Goal: Task Accomplishment & Management: Complete application form

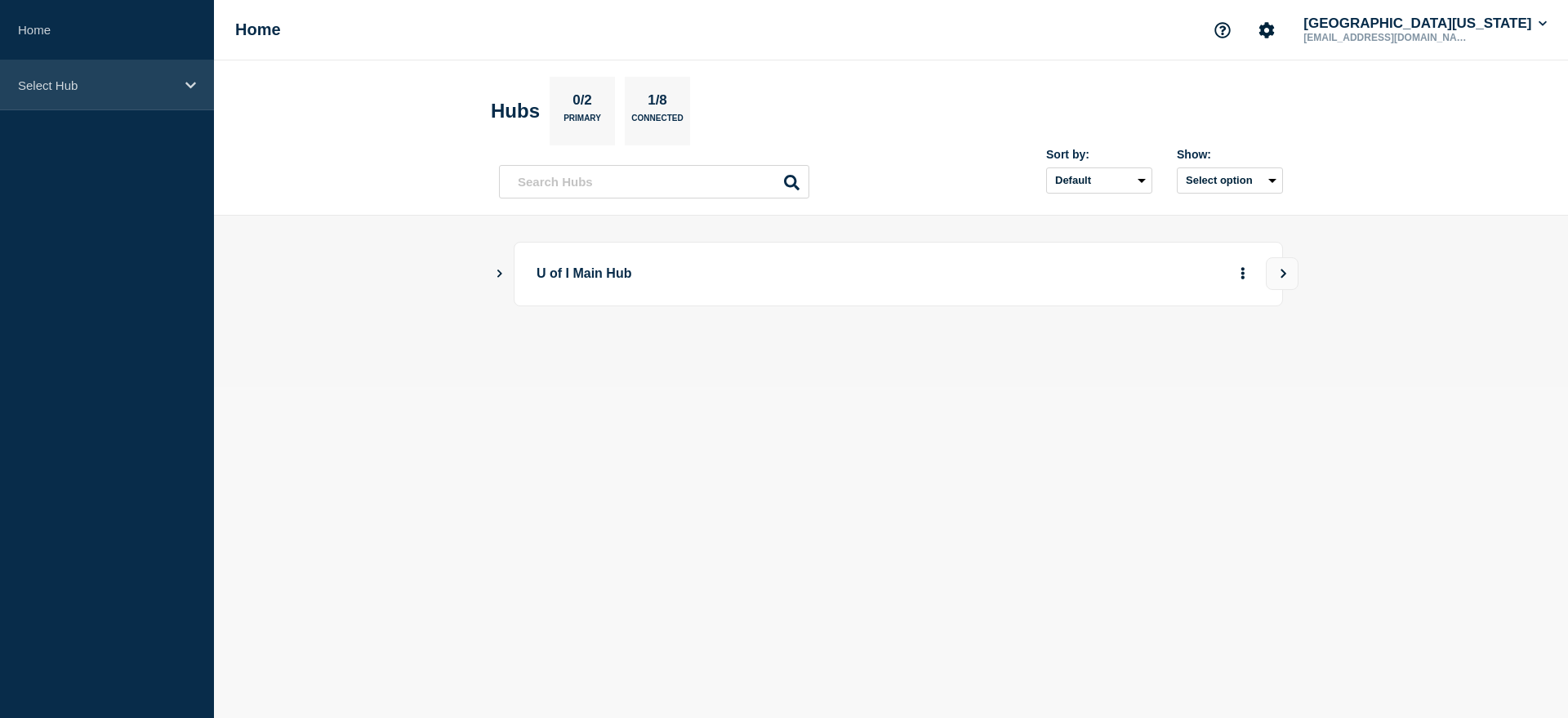
click at [162, 87] on p "Select Hub" at bounding box center [96, 85] width 157 height 14
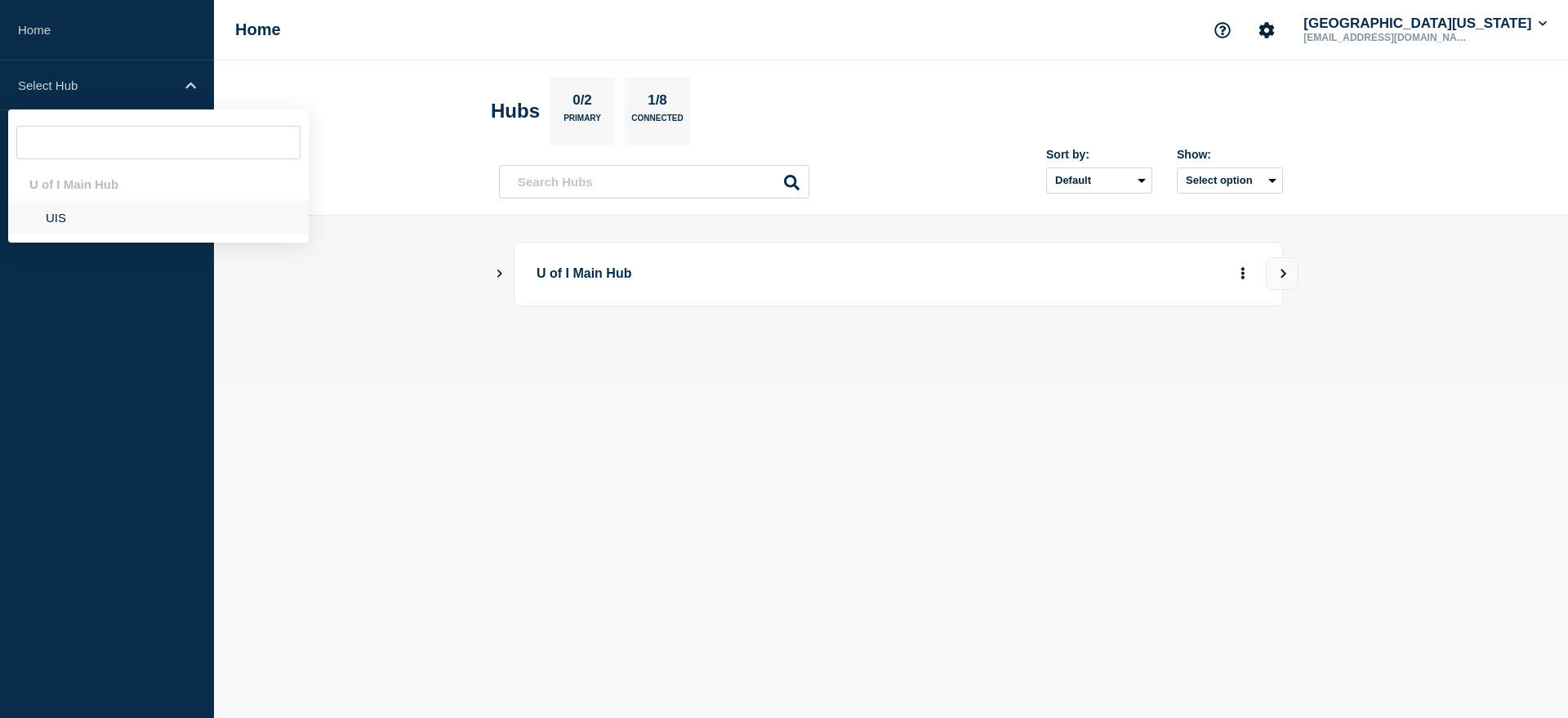
click at [55, 221] on li "UIS" at bounding box center [158, 217] width 301 height 33
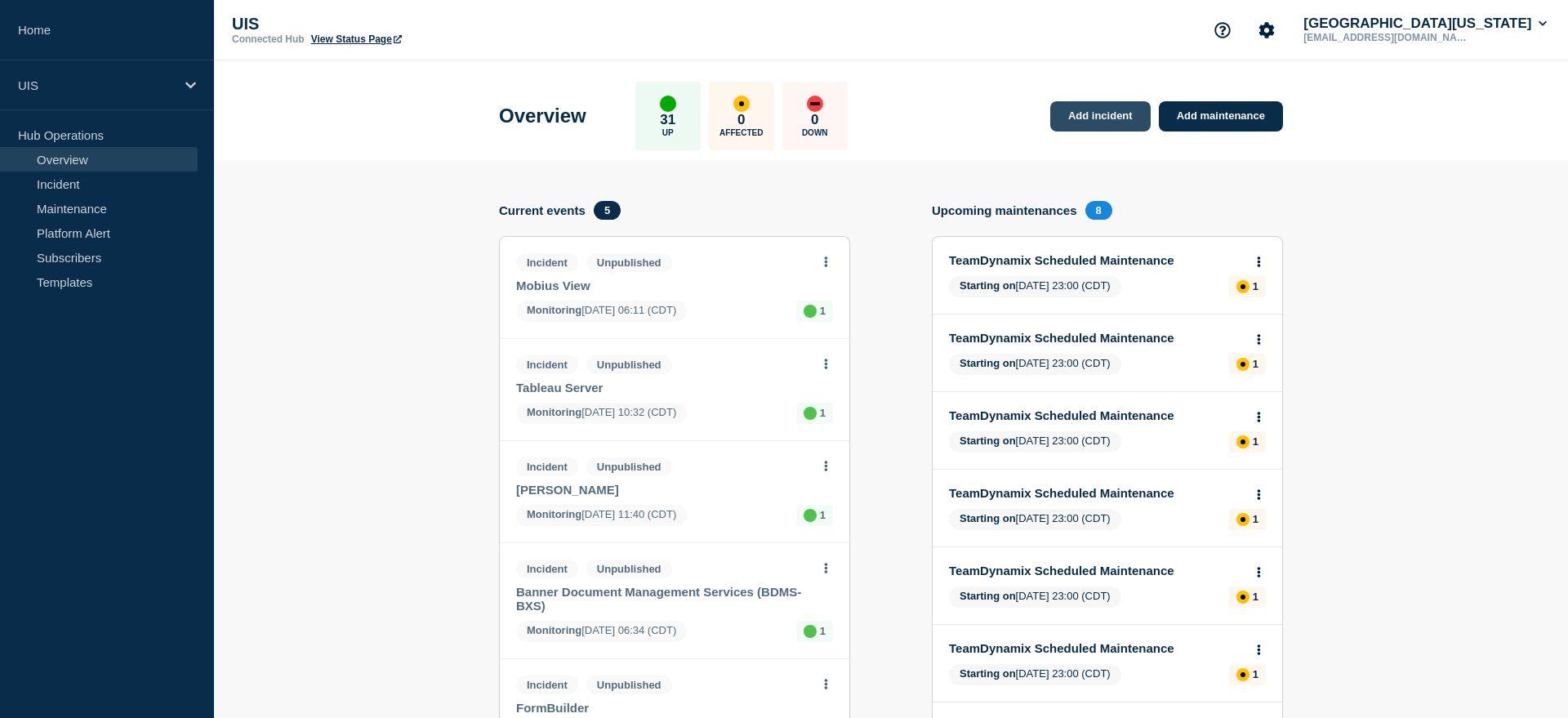
click at [1086, 121] on link "Add incident" at bounding box center [1101, 116] width 100 height 30
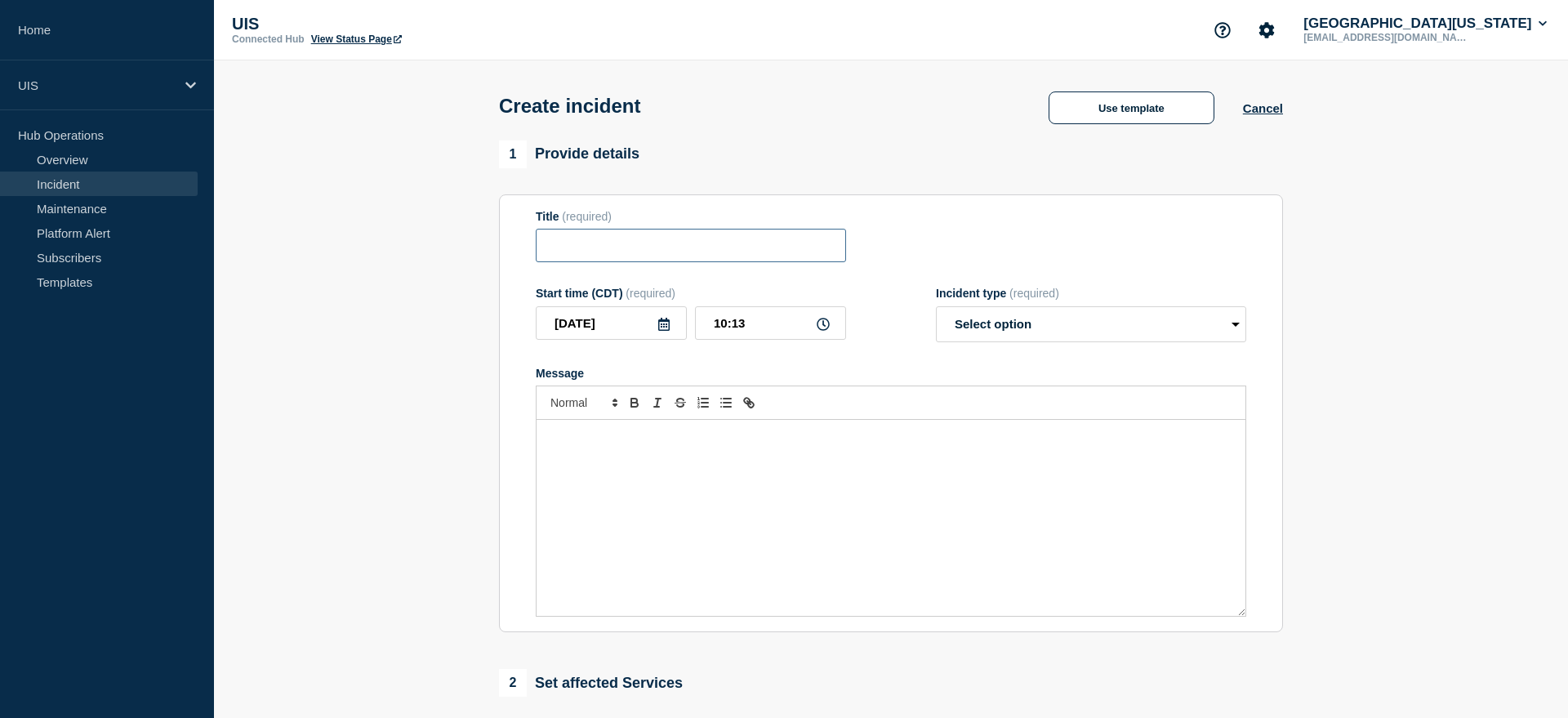
click at [678, 261] on input "Title" at bounding box center [691, 245] width 311 height 33
type input "Single Sign On (SSO) Disruption"
click at [1069, 335] on select "Select option Investigating Identified Monitoring" at bounding box center [1091, 324] width 311 height 36
select select "investigating"
click at [936, 317] on select "Select option Investigating Identified Monitoring" at bounding box center [1091, 324] width 311 height 36
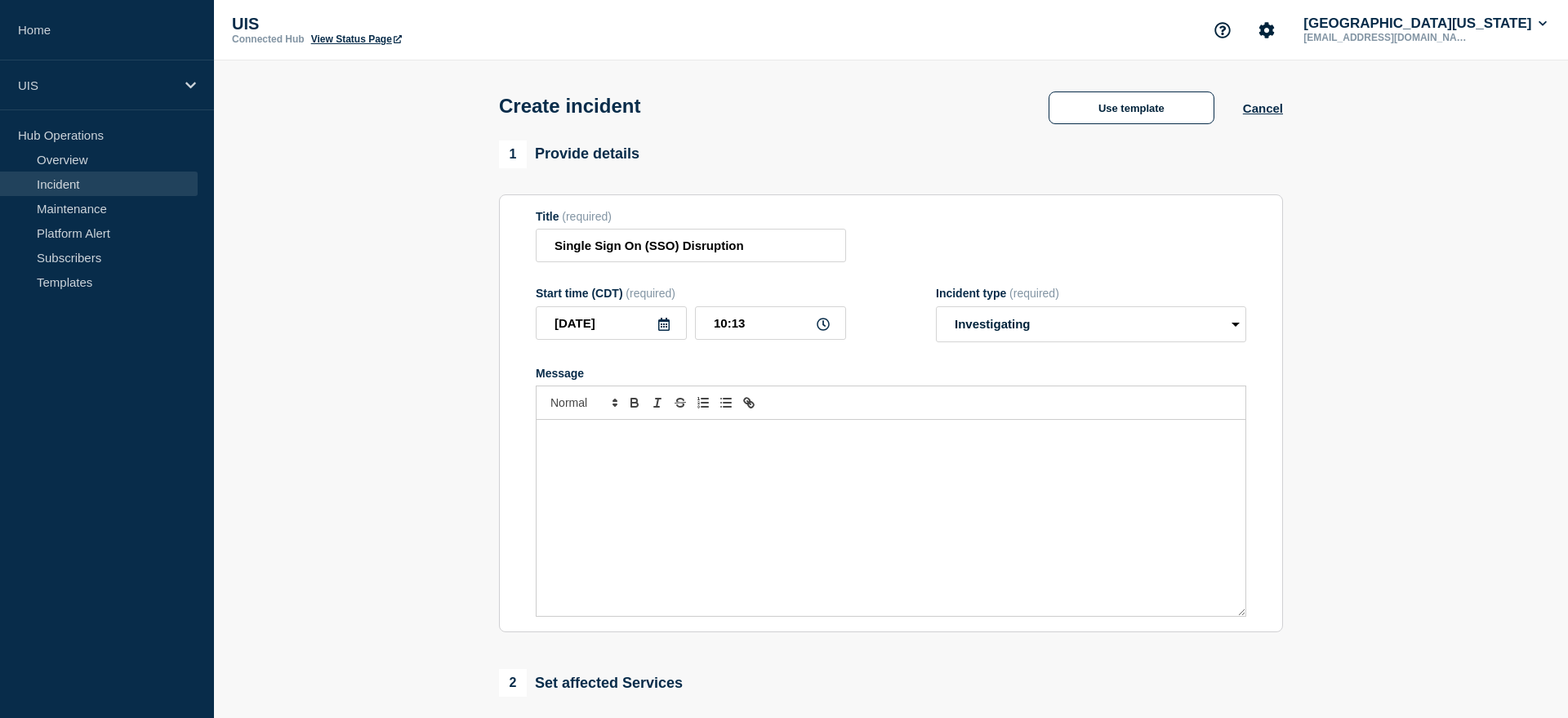
click at [710, 478] on div "Message" at bounding box center [891, 517] width 709 height 196
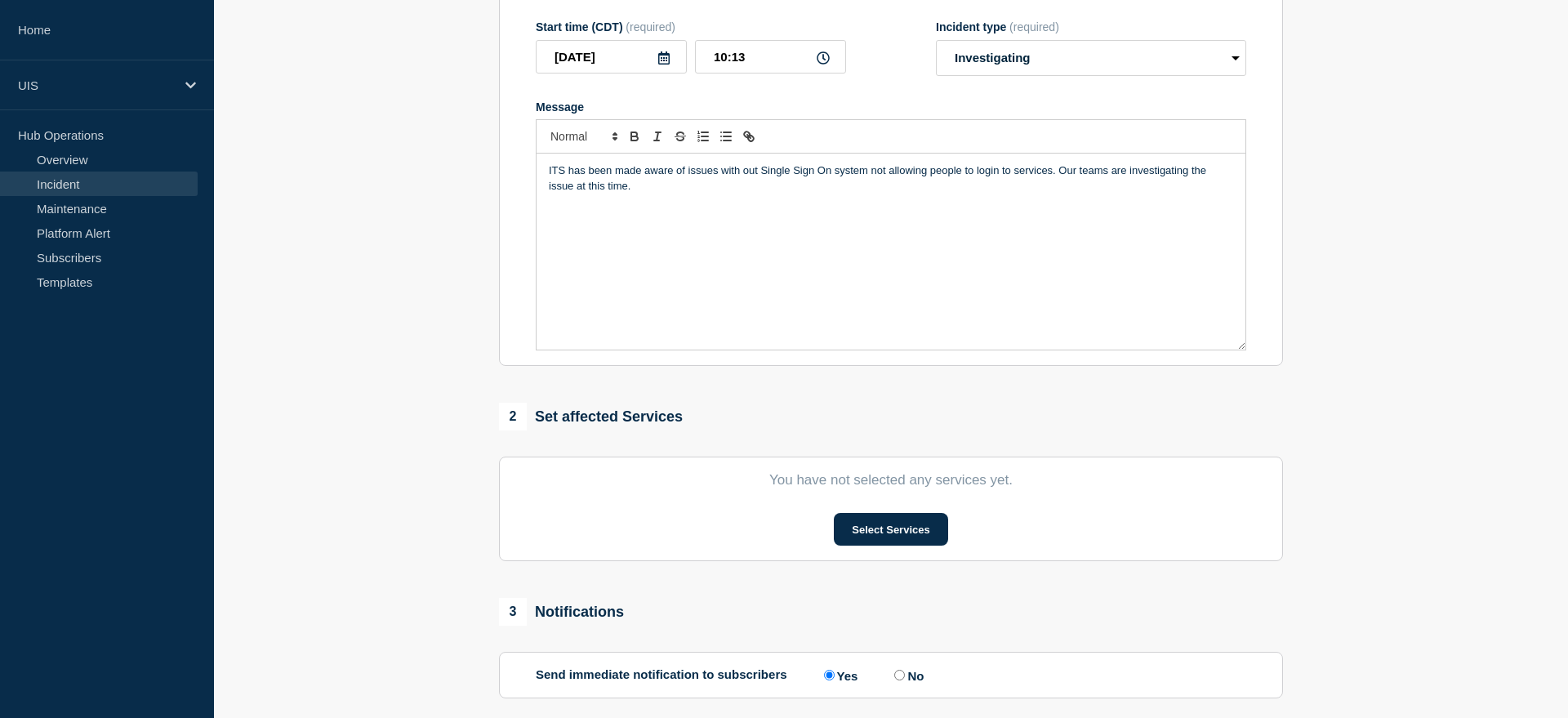
scroll to position [299, 0]
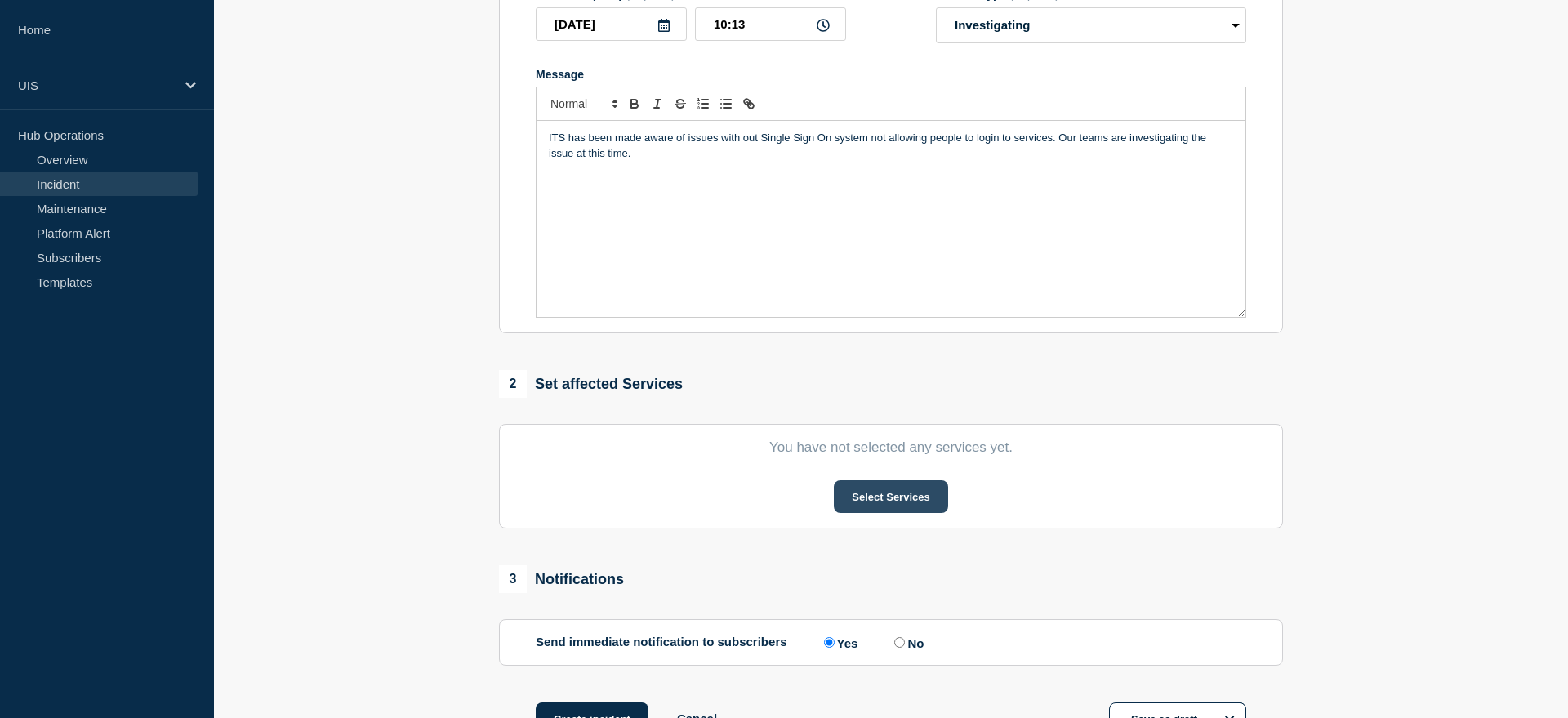
click at [875, 509] on button "Select Services" at bounding box center [890, 496] width 114 height 33
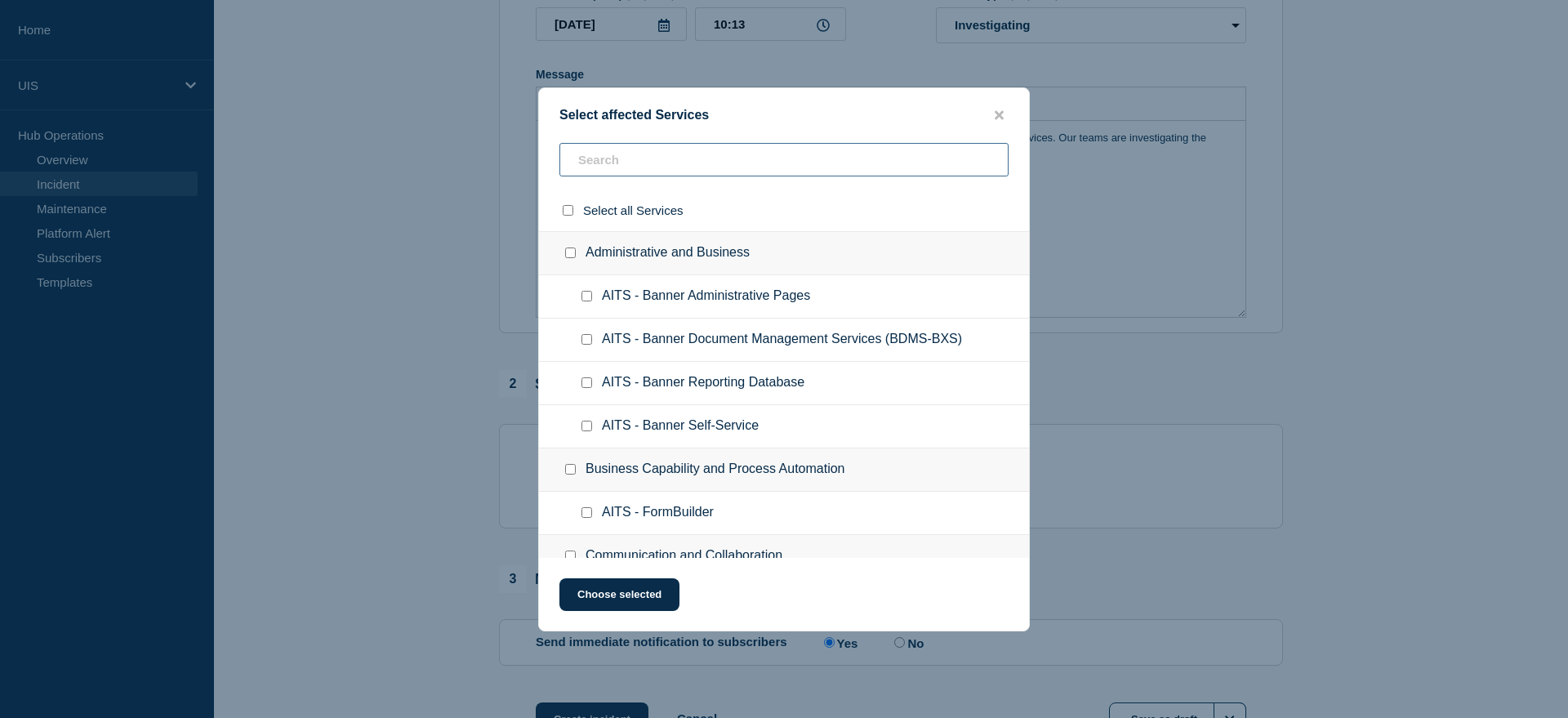
click at [656, 167] on input "text" at bounding box center [784, 159] width 450 height 33
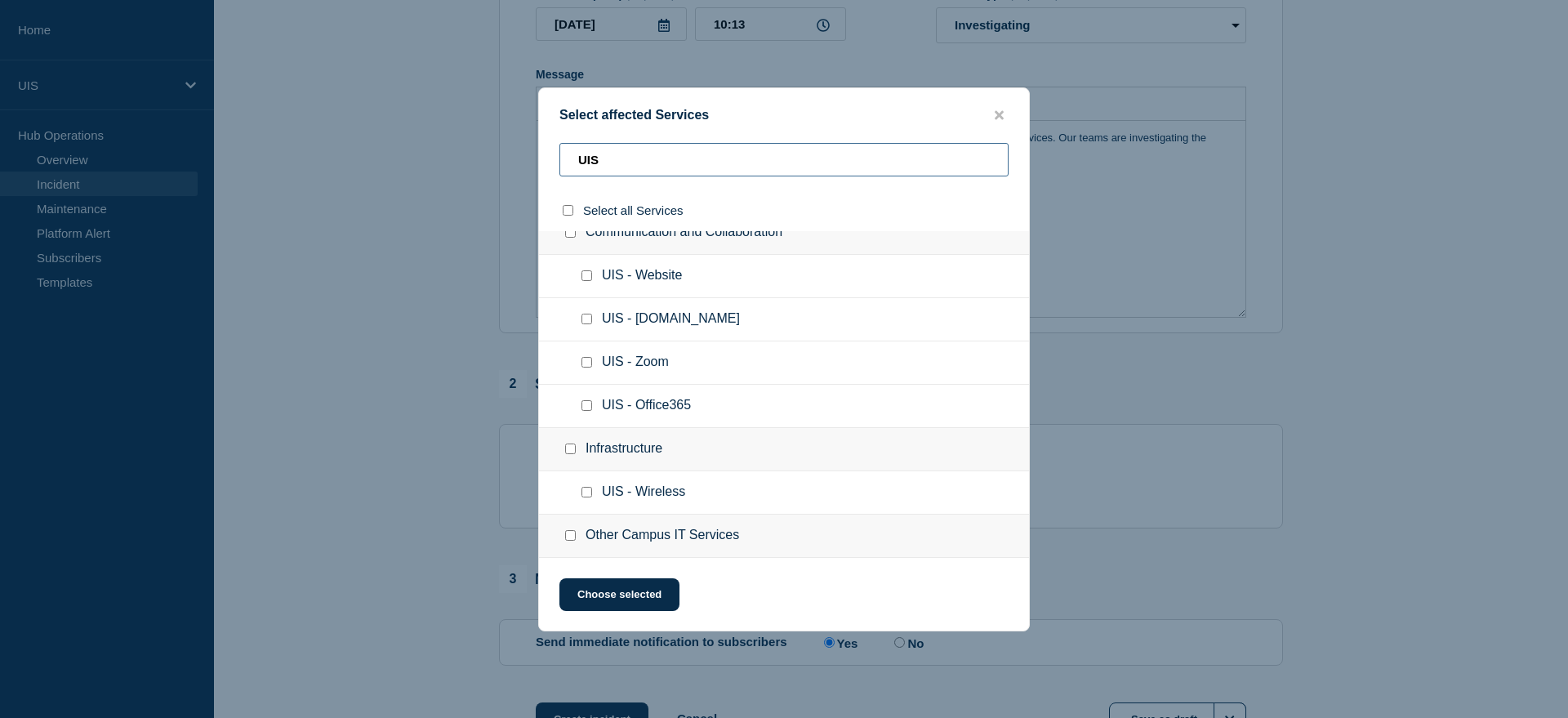
scroll to position [0, 0]
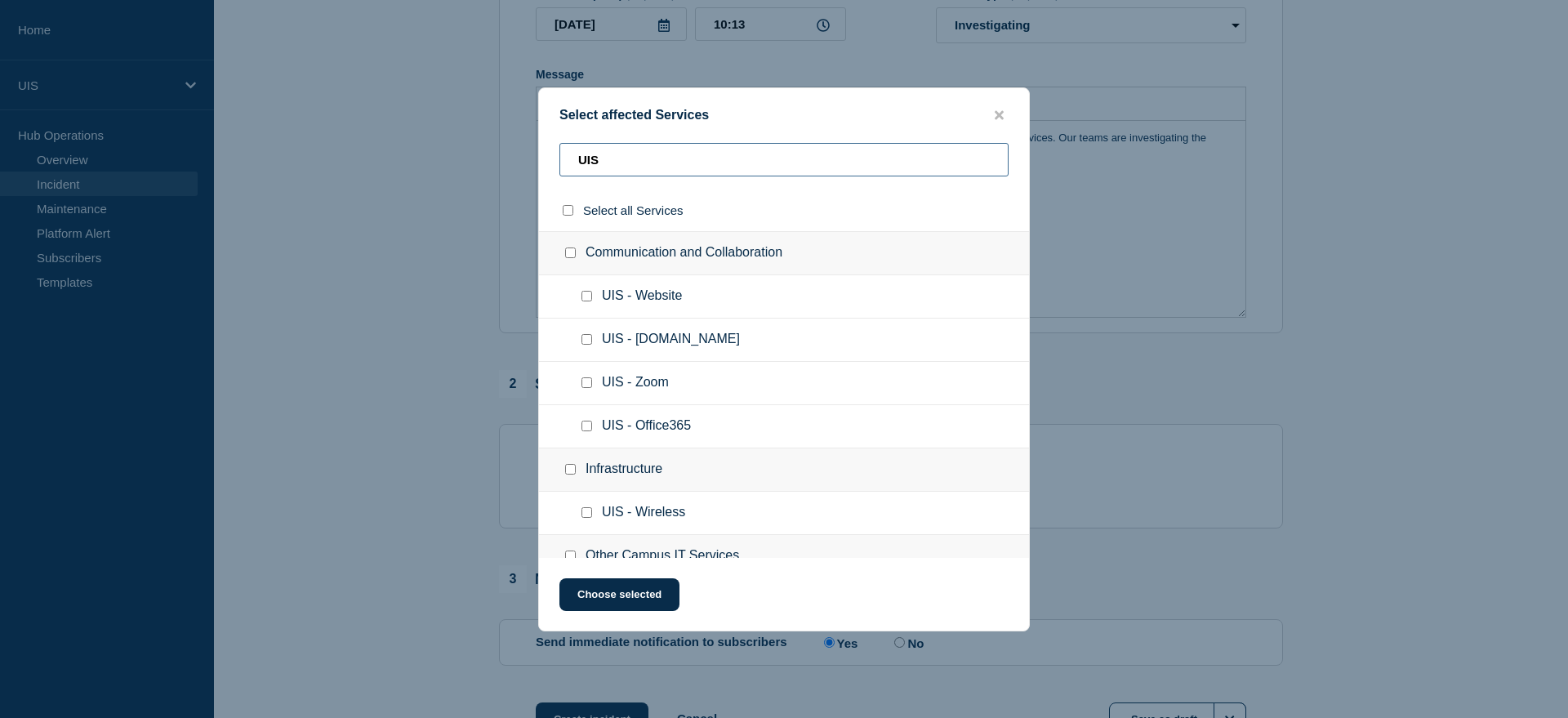
type input "UIS"
click at [569, 256] on input "Communication and Collaboration checkbox" at bounding box center [570, 253] width 11 height 11
checkbox input "true"
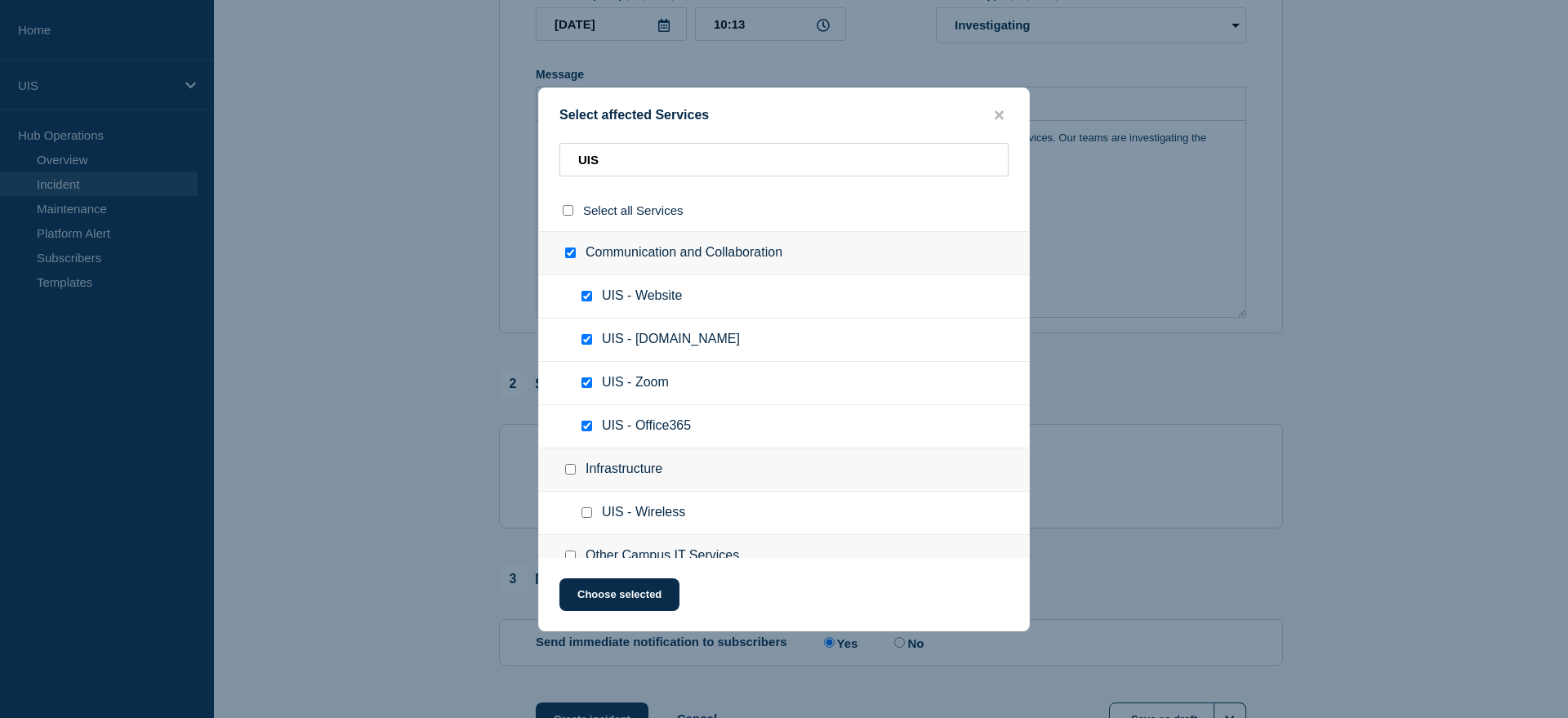
checkbox input "true"
click at [1000, 113] on icon "close button" at bounding box center [1000, 114] width 9 height 9
